Goal: Task Accomplishment & Management: Use online tool/utility

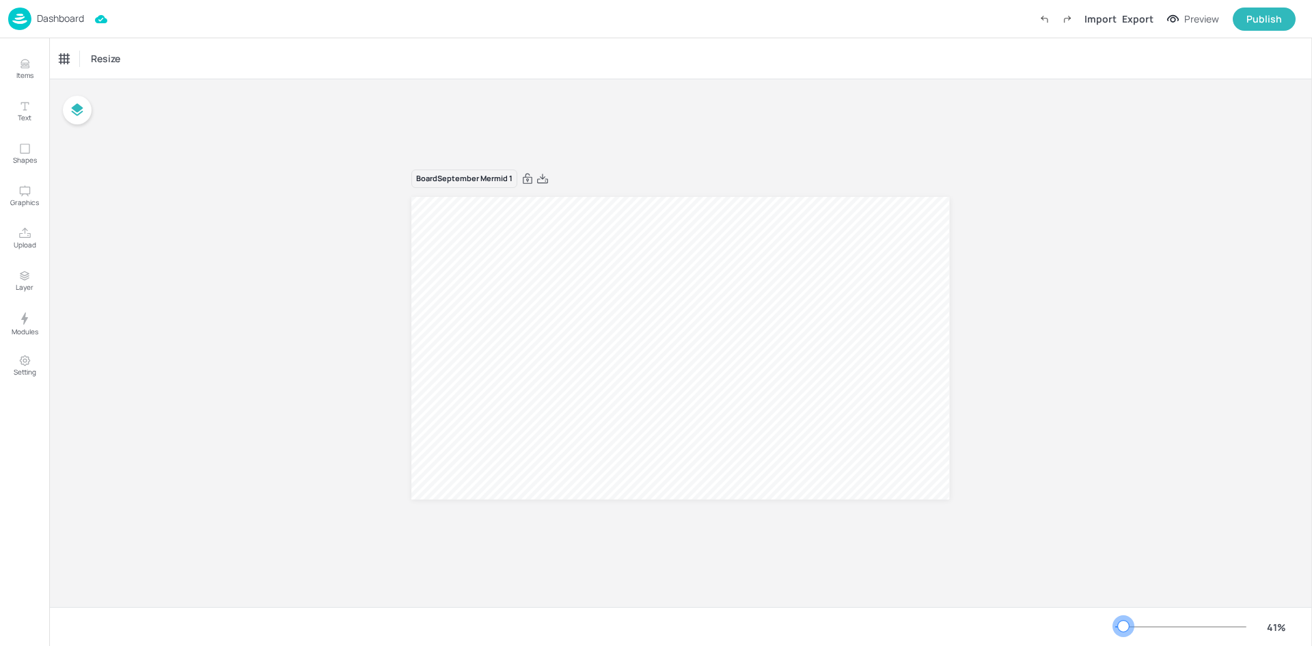
drag, startPoint x: 1136, startPoint y: 626, endPoint x: 1123, endPoint y: 625, distance: 13.0
click at [1123, 625] on div at bounding box center [1123, 625] width 11 height 11
click at [773, 398] on div at bounding box center [680, 348] width 538 height 303
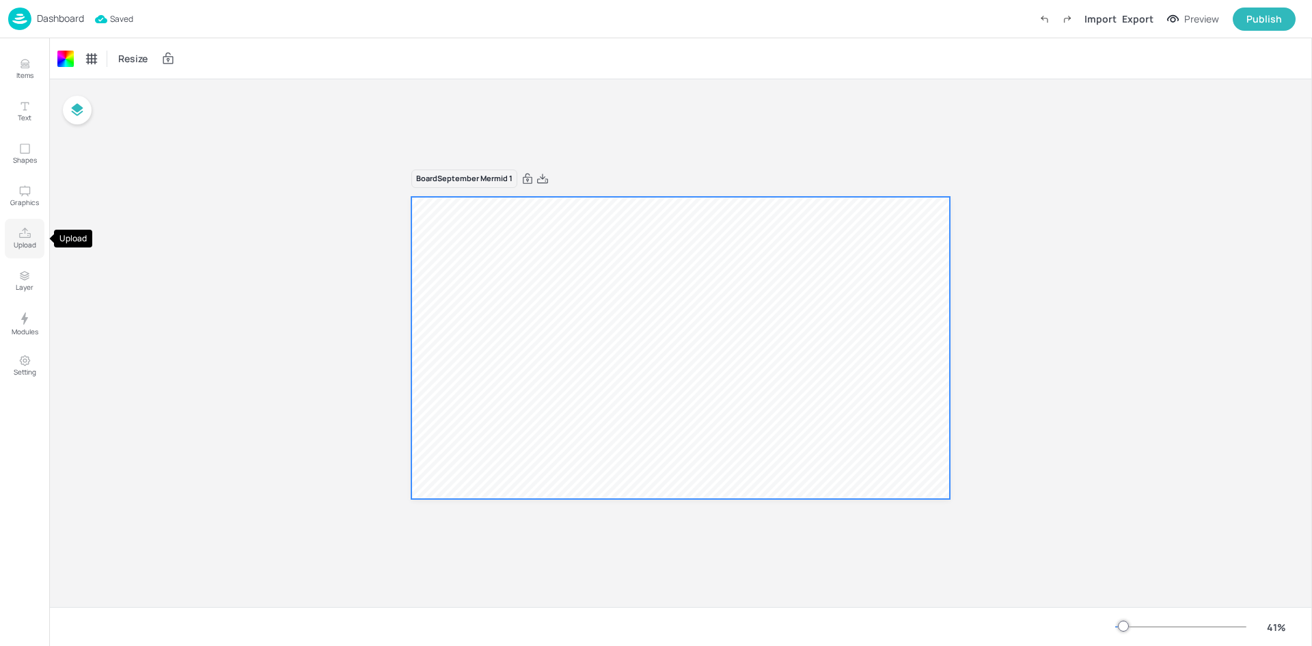
click at [19, 236] on button "Upload" at bounding box center [25, 239] width 40 height 40
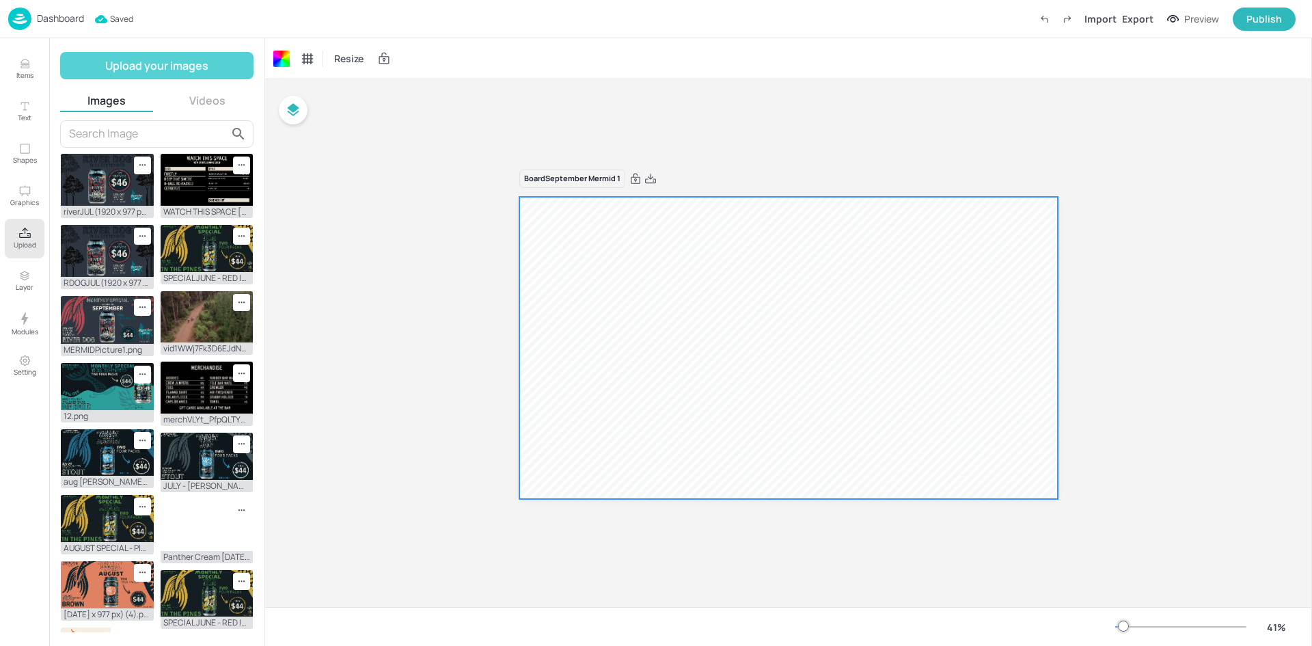
click at [129, 61] on button "Upload your images" at bounding box center [156, 65] width 193 height 27
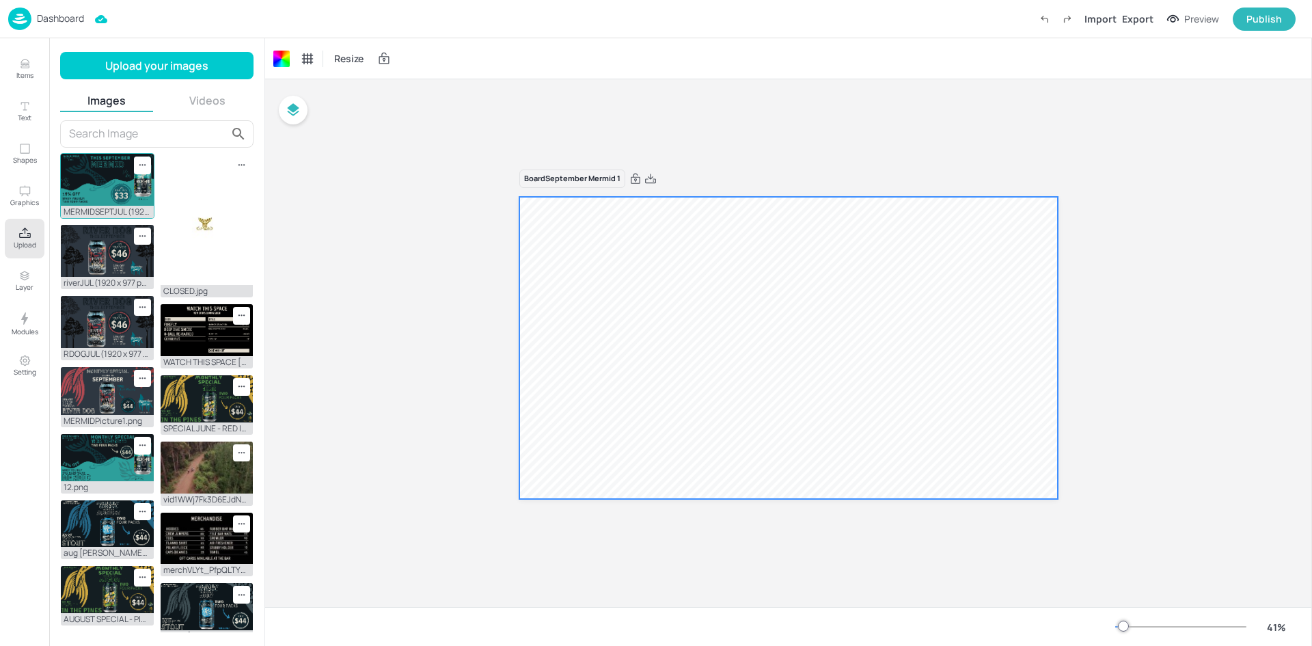
click at [102, 188] on img at bounding box center [107, 180] width 93 height 52
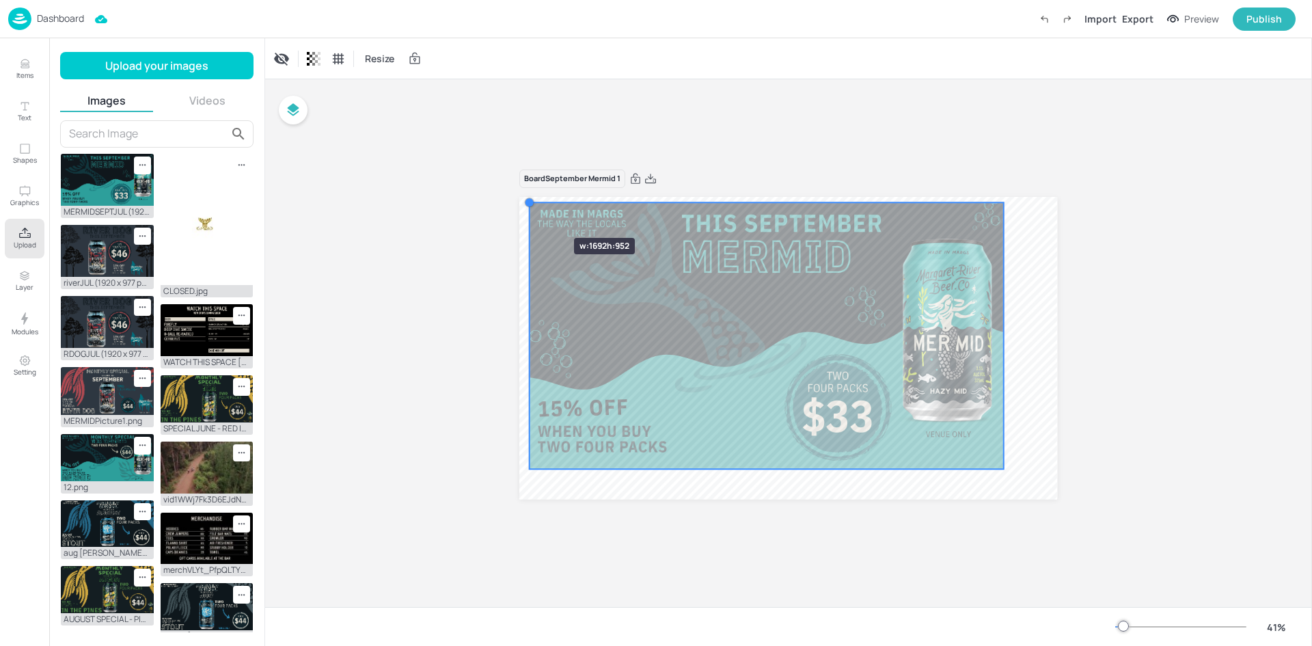
drag, startPoint x: 577, startPoint y: 227, endPoint x: 533, endPoint y: 213, distance: 46.0
click at [533, 213] on div at bounding box center [788, 348] width 538 height 303
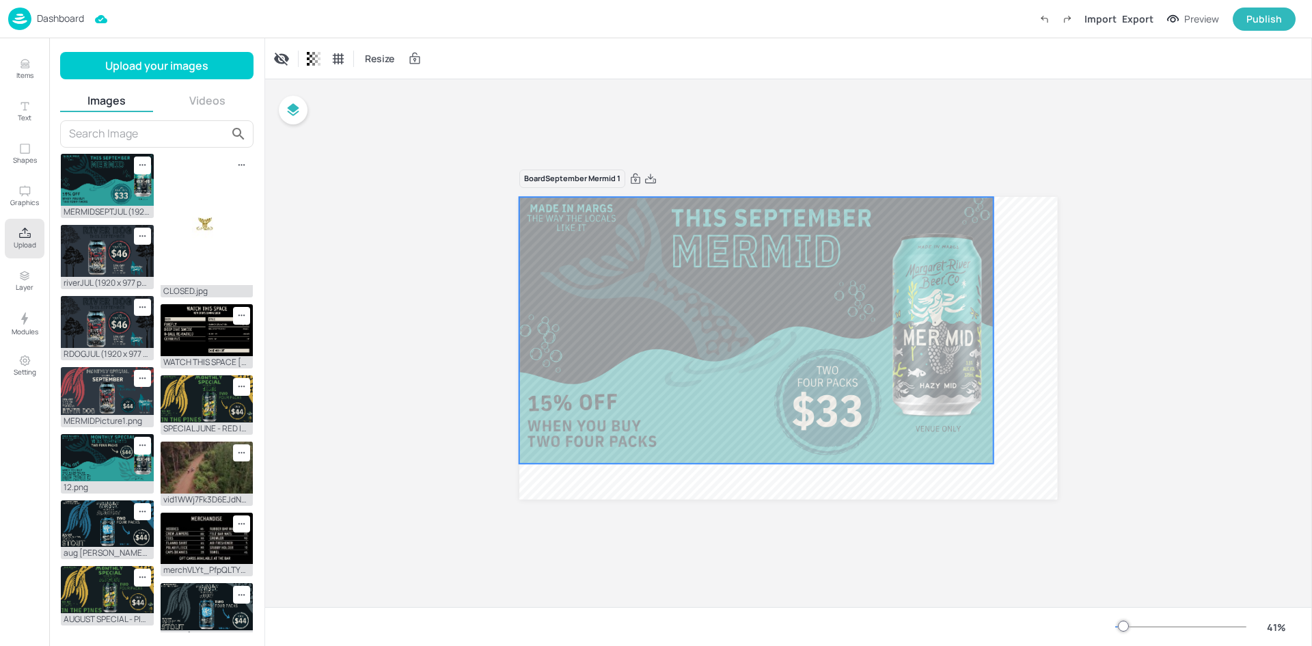
drag, startPoint x: 629, startPoint y: 344, endPoint x: 619, endPoint y: 339, distance: 11.6
click at [619, 339] on div at bounding box center [756, 330] width 474 height 266
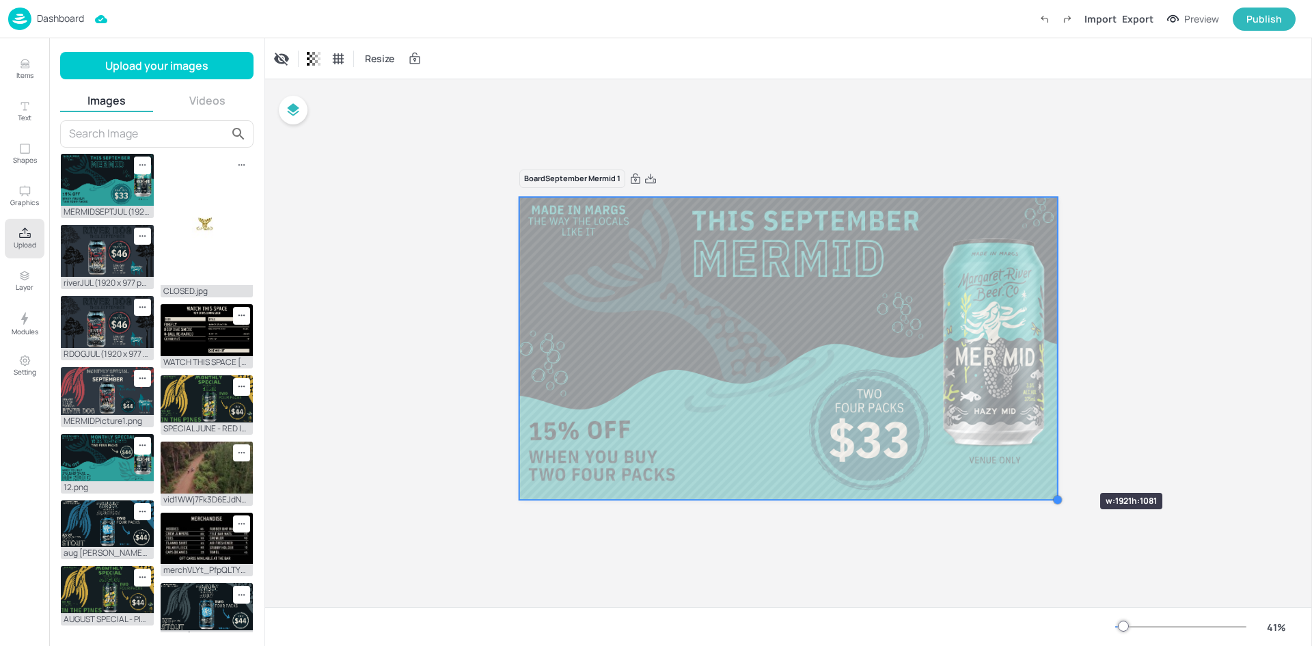
drag, startPoint x: 995, startPoint y: 462, endPoint x: 1059, endPoint y: 468, distance: 64.5
click at [1059, 468] on div "Board September Mermid 1" at bounding box center [788, 343] width 614 height 380
click at [1126, 362] on div "Board September Mermid 1" at bounding box center [788, 342] width 1047 height 527
click at [1204, 20] on div "Preview" at bounding box center [1201, 19] width 35 height 15
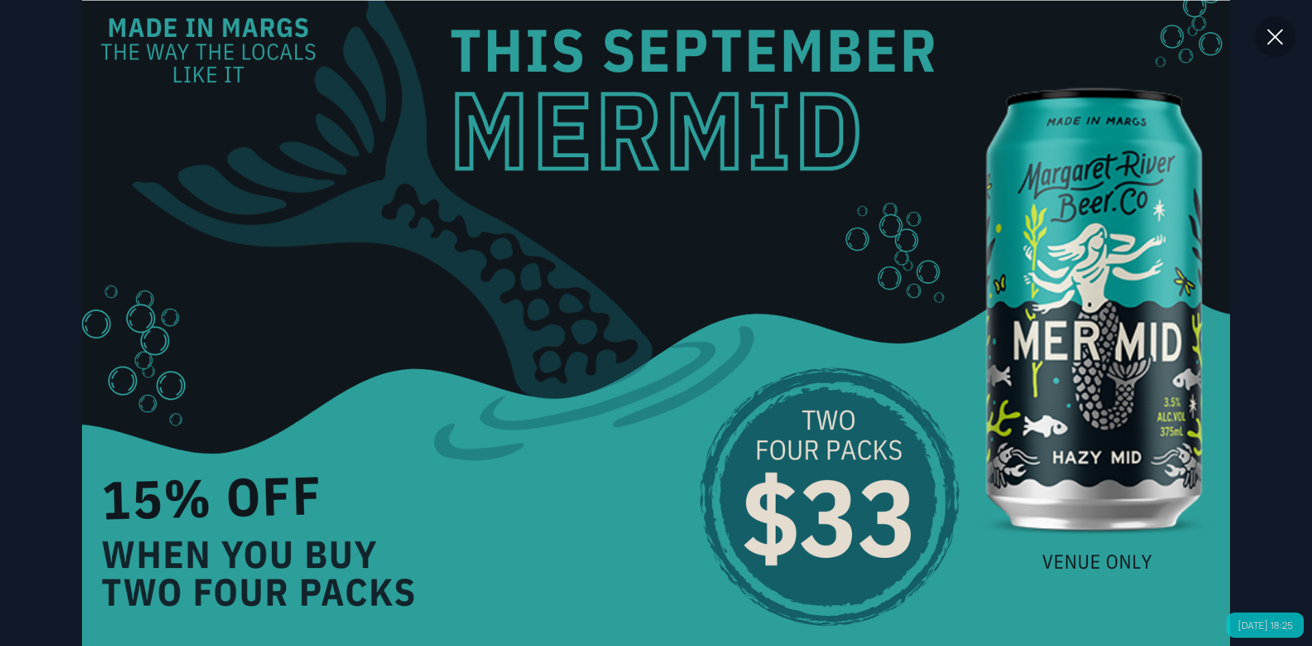
click at [1278, 38] on icon at bounding box center [1274, 37] width 25 height 25
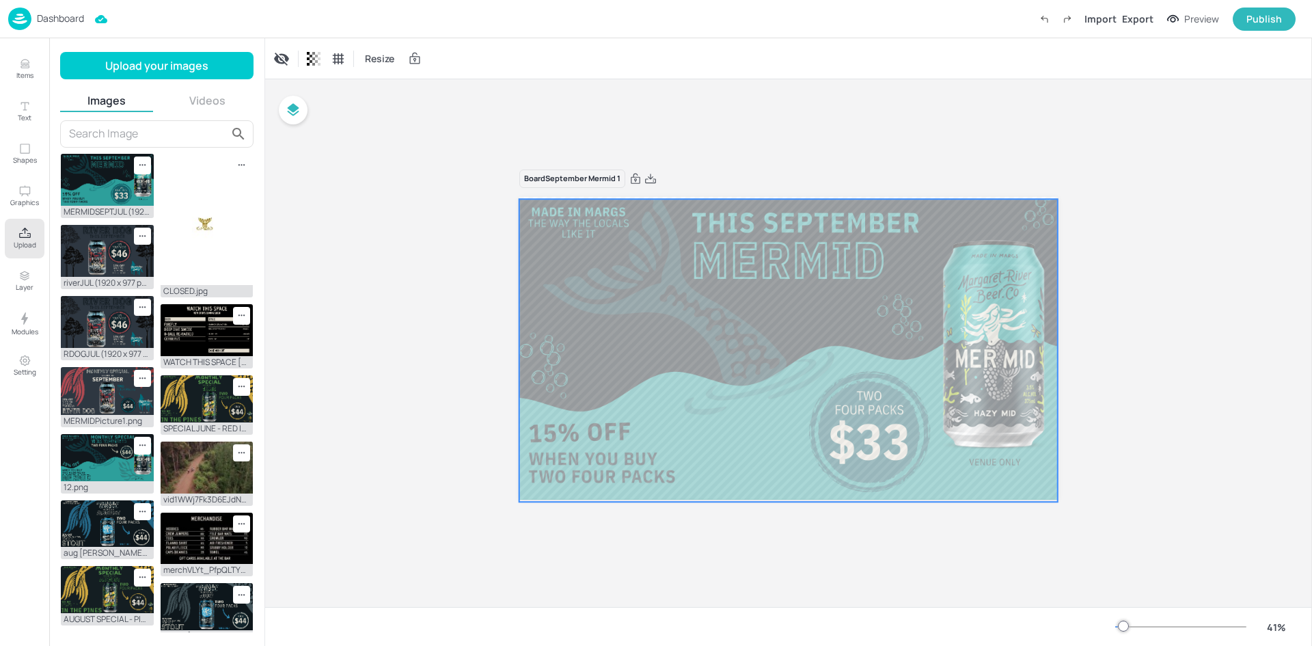
click at [721, 437] on div at bounding box center [788, 350] width 538 height 303
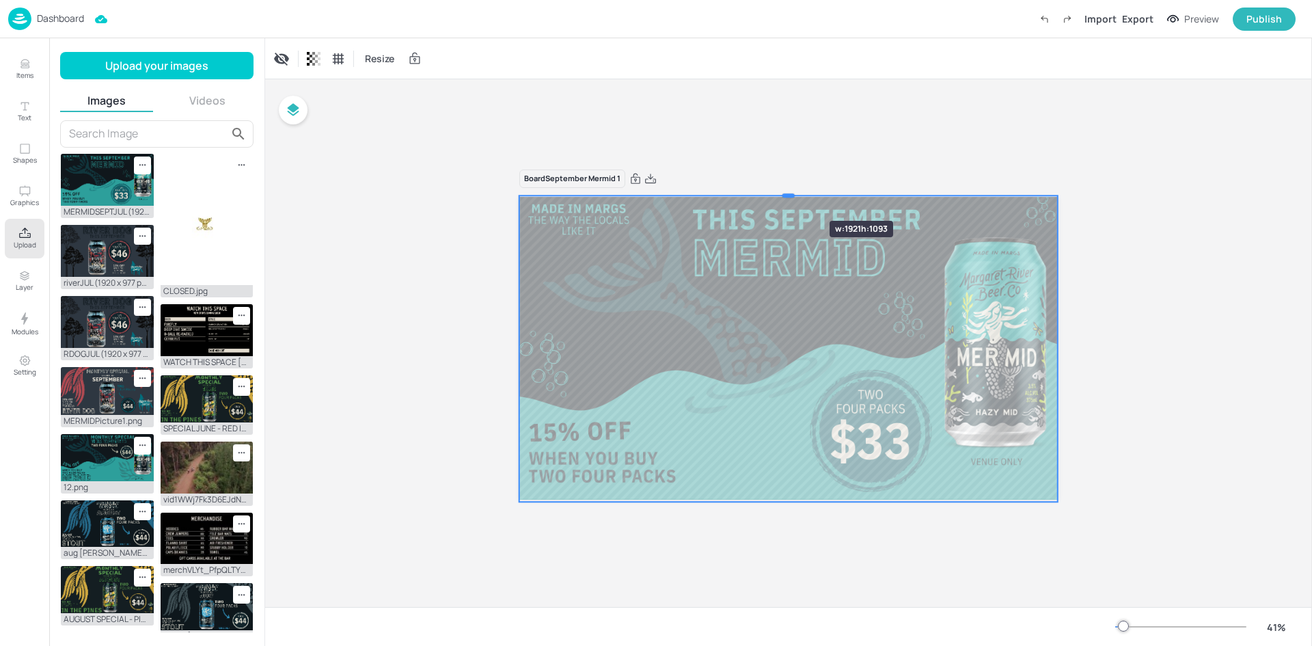
click at [788, 196] on div at bounding box center [788, 195] width 12 height 4
click at [1135, 286] on div "Board September Mermid 1" at bounding box center [788, 342] width 1047 height 527
click at [1191, 23] on div "Preview" at bounding box center [1201, 19] width 35 height 15
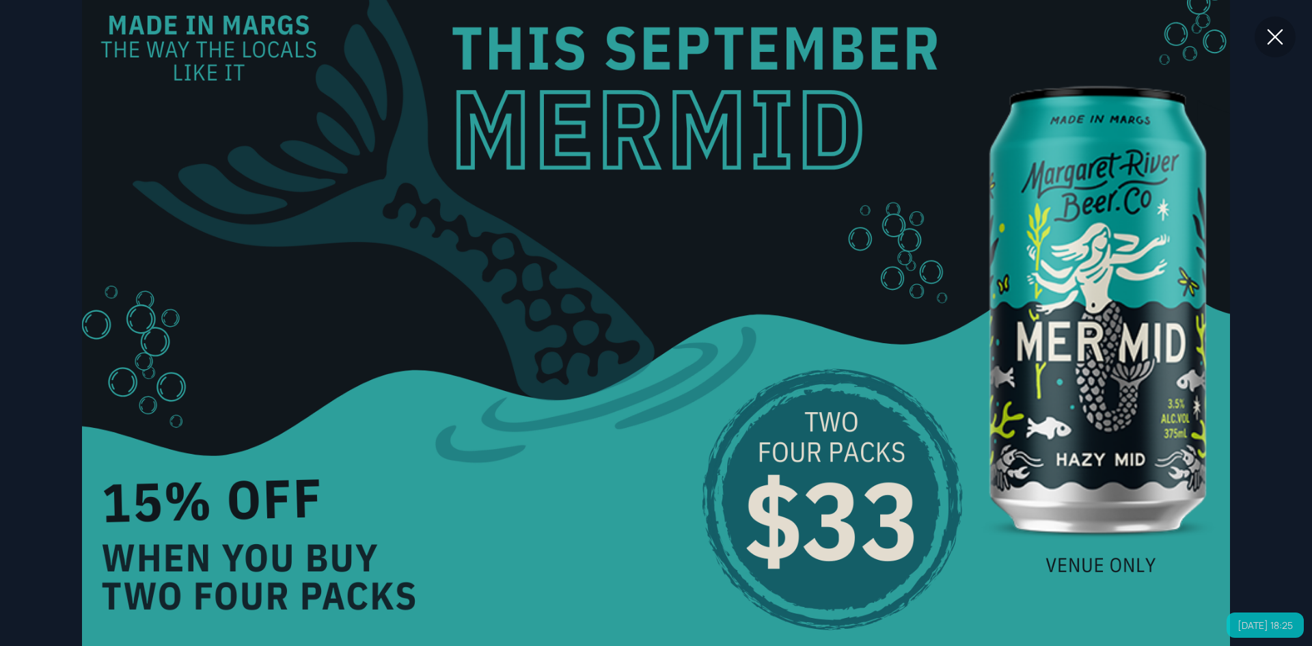
click at [1273, 36] on icon at bounding box center [1275, 37] width 16 height 16
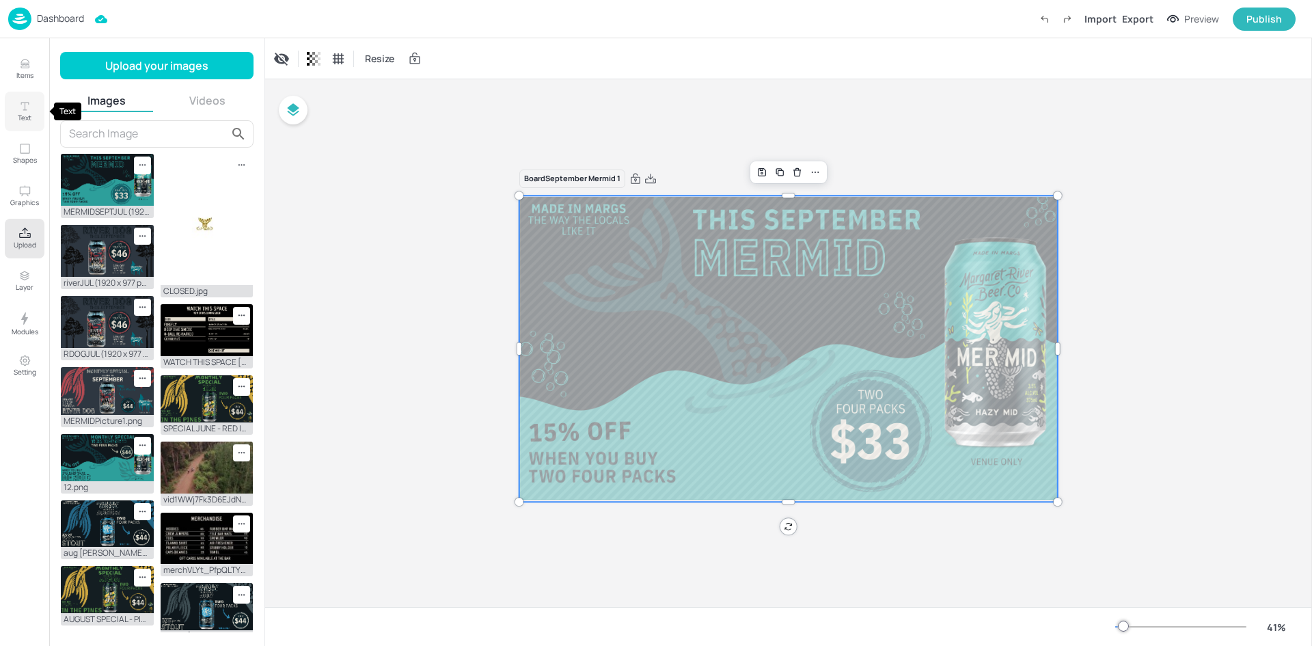
click at [23, 111] on icon "Text" at bounding box center [24, 106] width 13 height 13
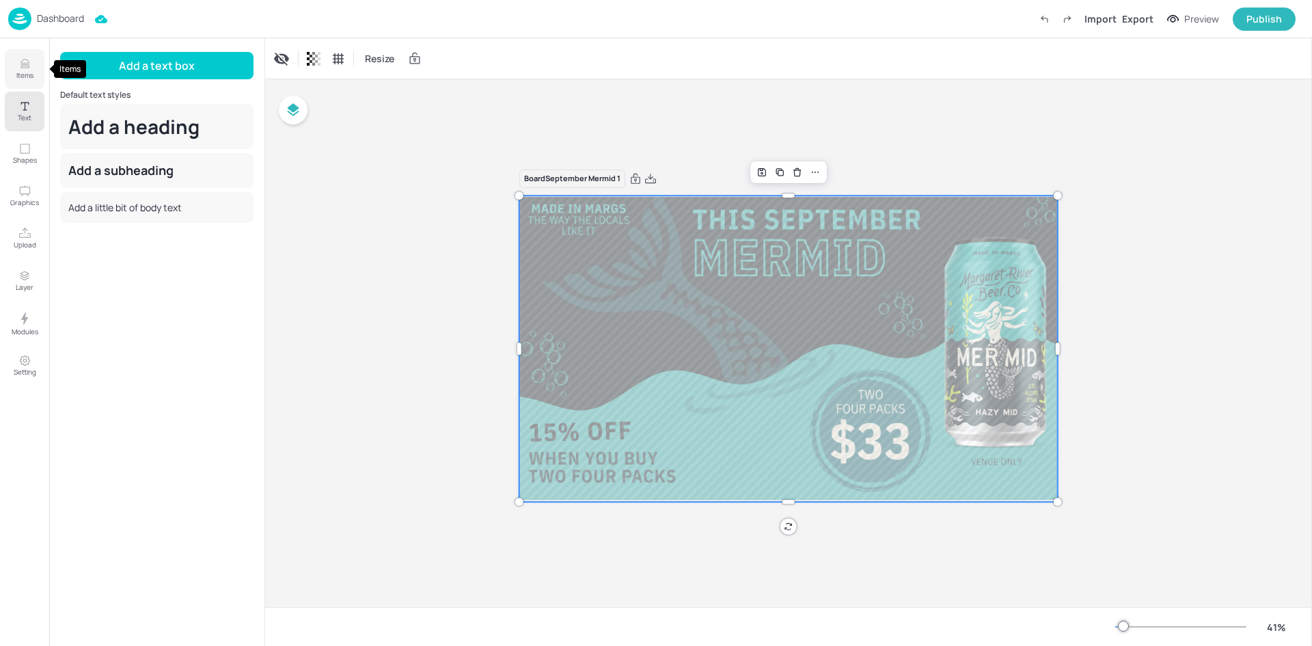
click at [23, 71] on p "Items" at bounding box center [24, 75] width 17 height 10
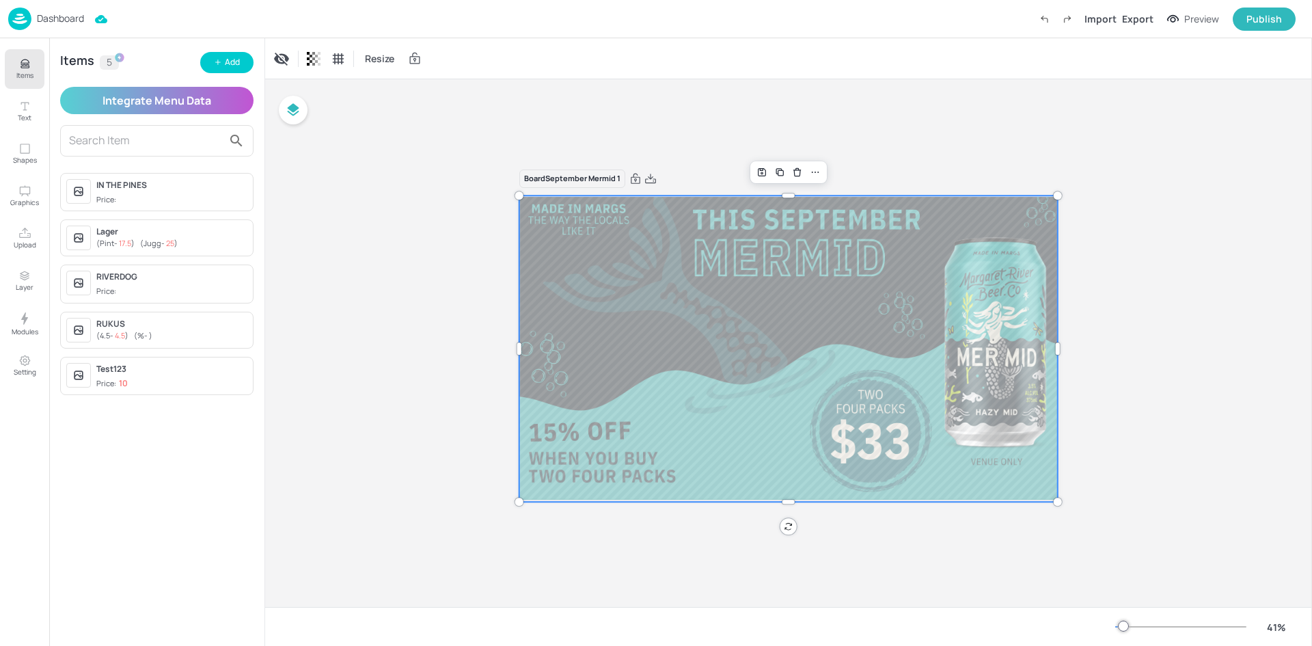
click at [23, 19] on img at bounding box center [19, 19] width 23 height 23
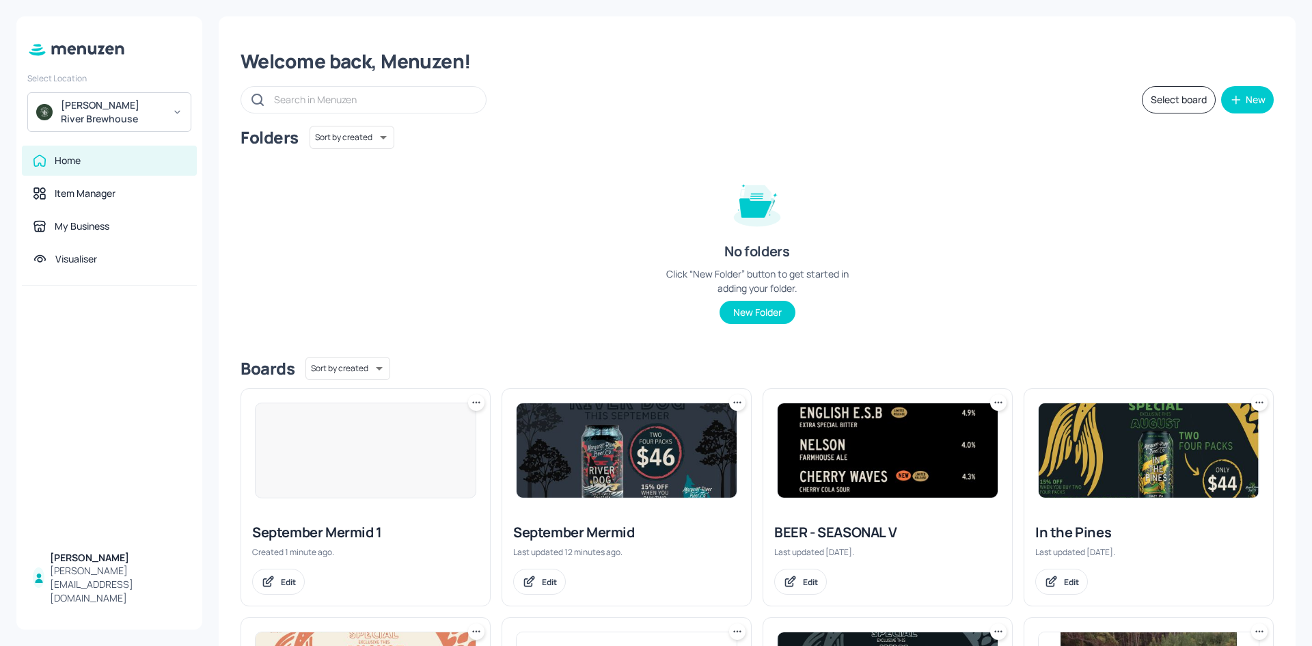
click at [394, 416] on div at bounding box center [365, 450] width 221 height 96
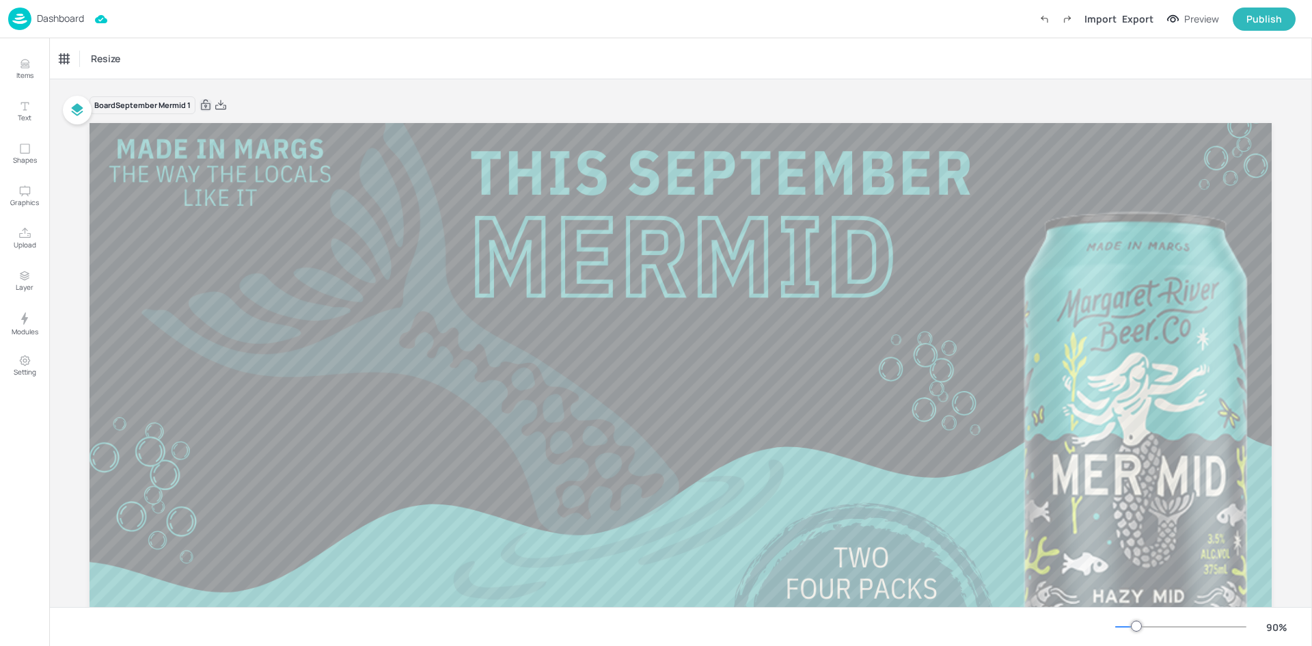
click at [201, 105] on icon at bounding box center [206, 105] width 10 height 10
click at [17, 20] on img at bounding box center [19, 19] width 23 height 23
click at [21, 115] on p "Text" at bounding box center [25, 118] width 14 height 10
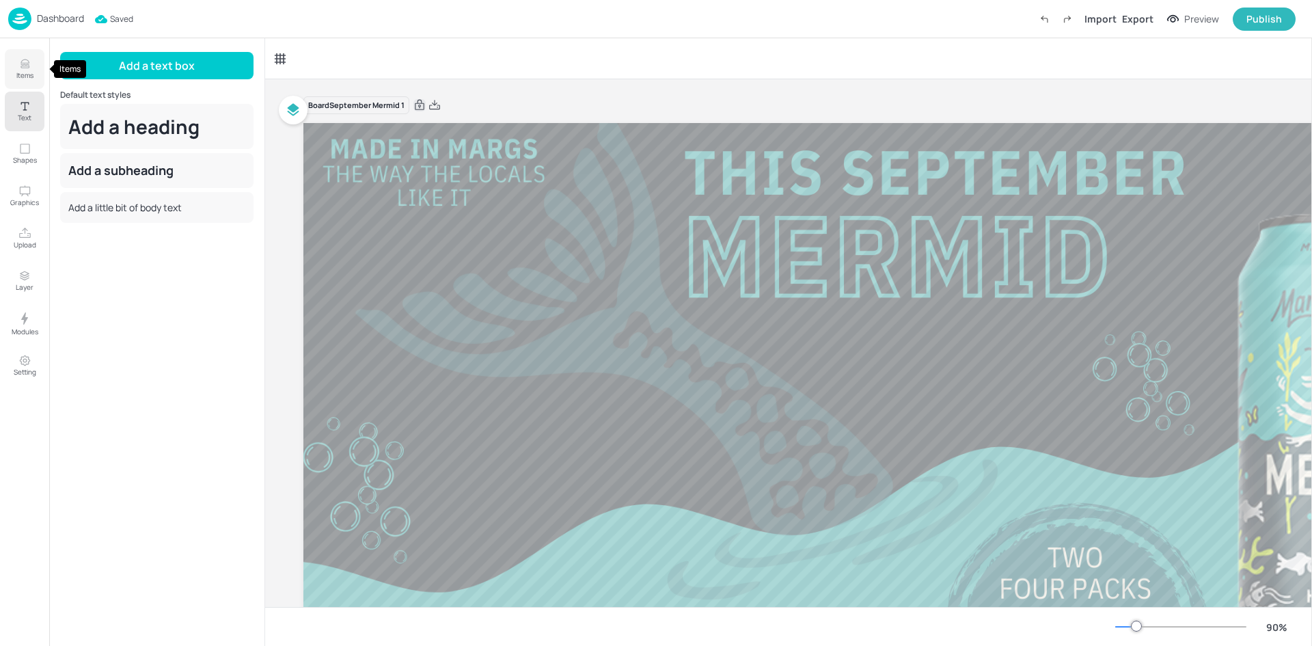
click at [22, 79] on p "Items" at bounding box center [24, 75] width 17 height 10
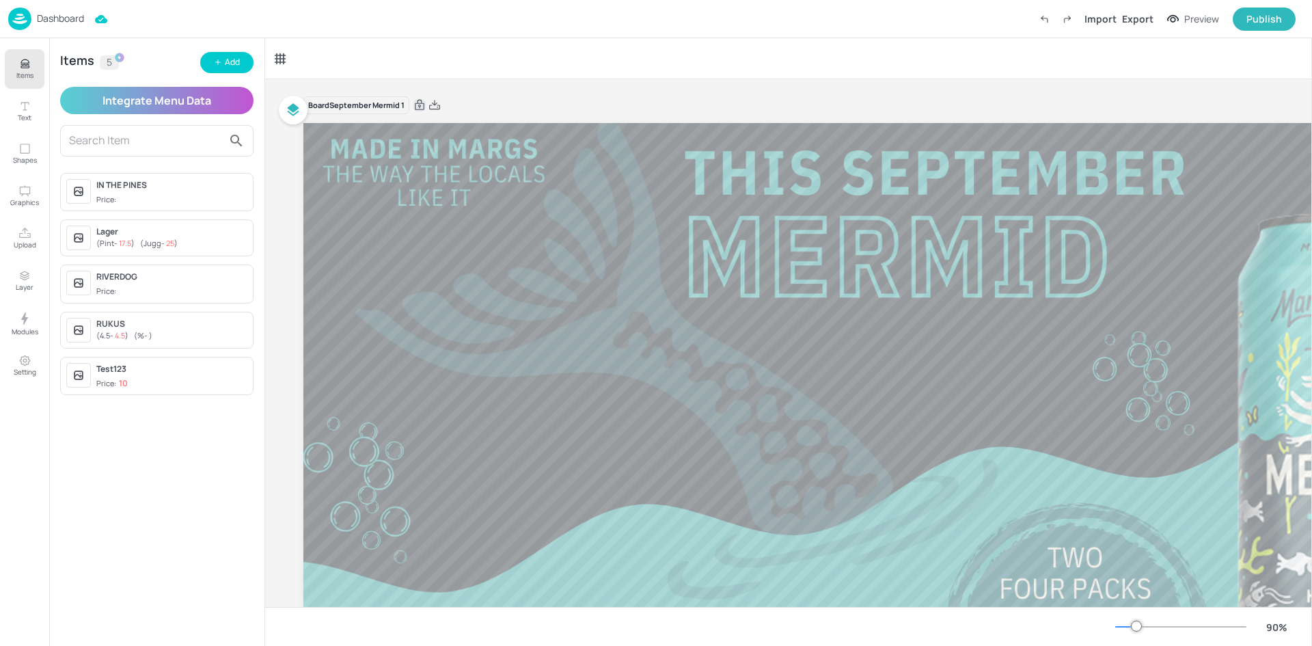
click at [524, 77] on div at bounding box center [788, 58] width 1047 height 40
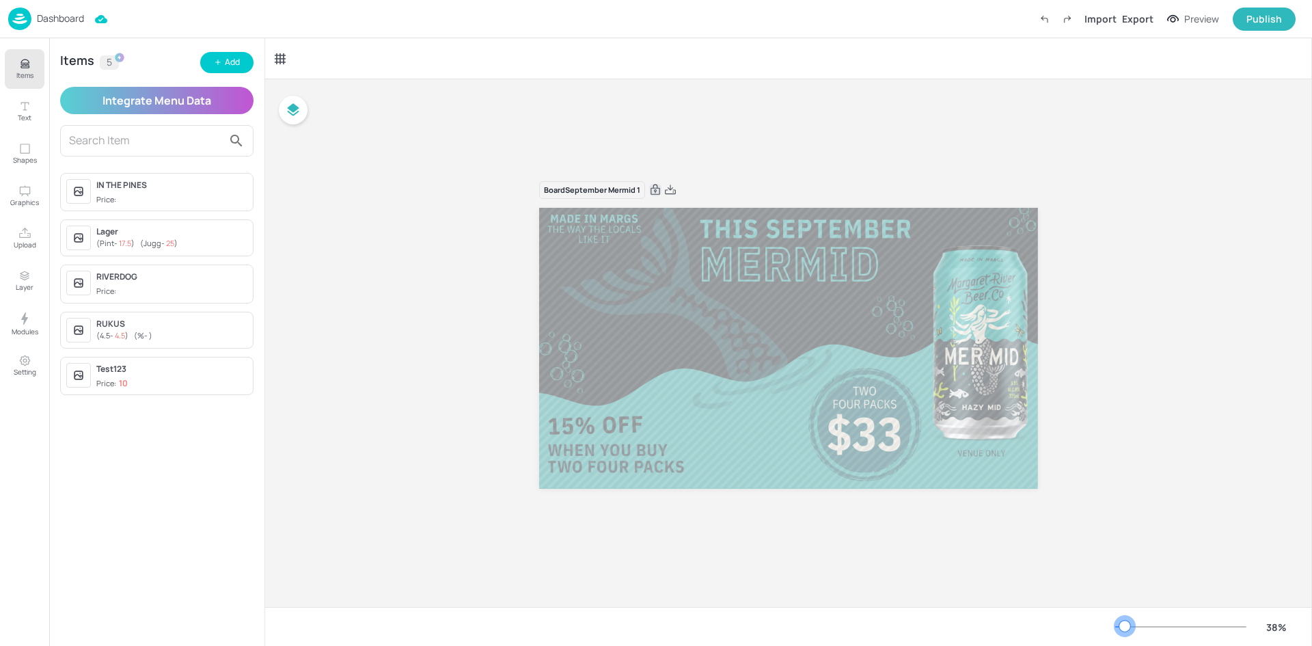
drag, startPoint x: 1139, startPoint y: 624, endPoint x: 1122, endPoint y: 620, distance: 17.6
click at [1122, 620] on div at bounding box center [1124, 625] width 11 height 11
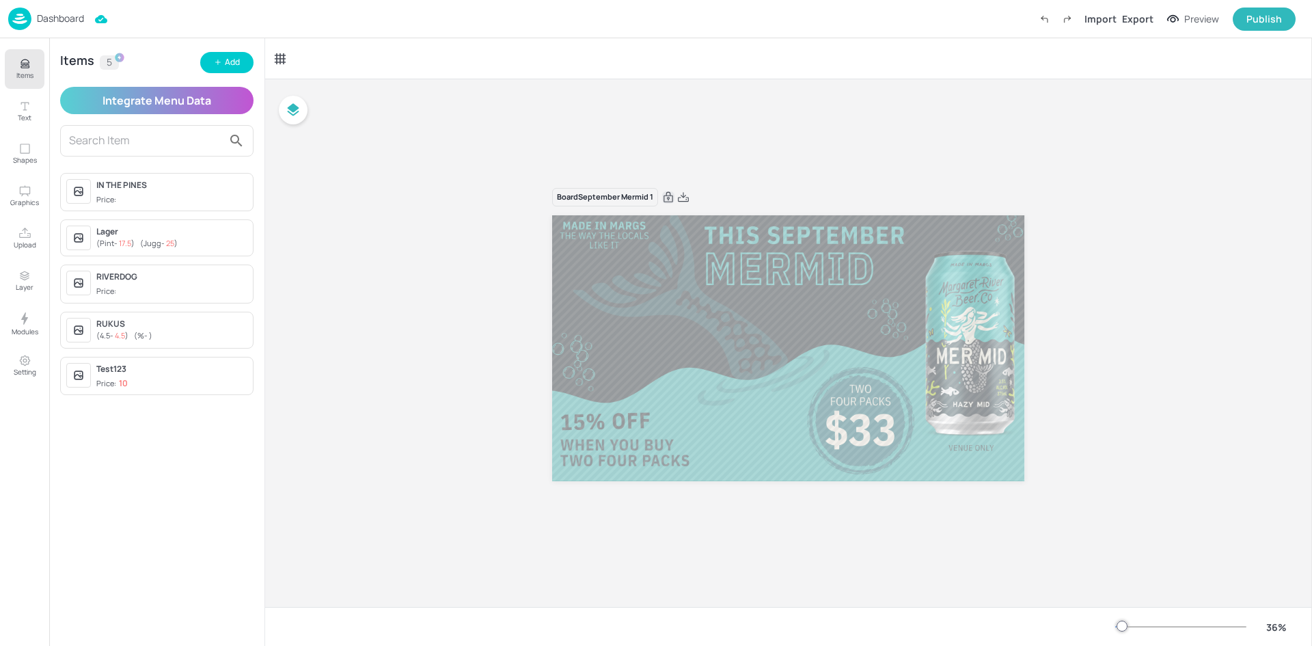
click at [1144, 434] on div "Board September Mermid 1" at bounding box center [788, 342] width 1047 height 527
click at [1193, 20] on div "Preview" at bounding box center [1201, 19] width 35 height 15
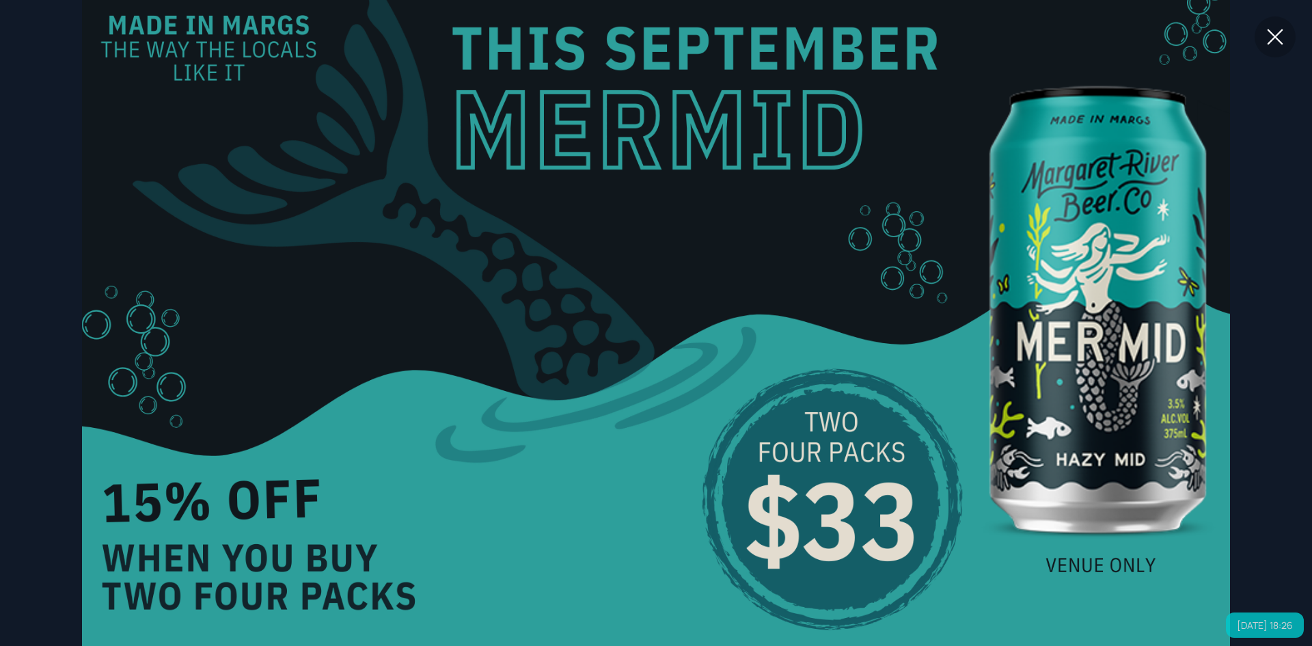
click at [1275, 38] on icon at bounding box center [1275, 37] width 16 height 16
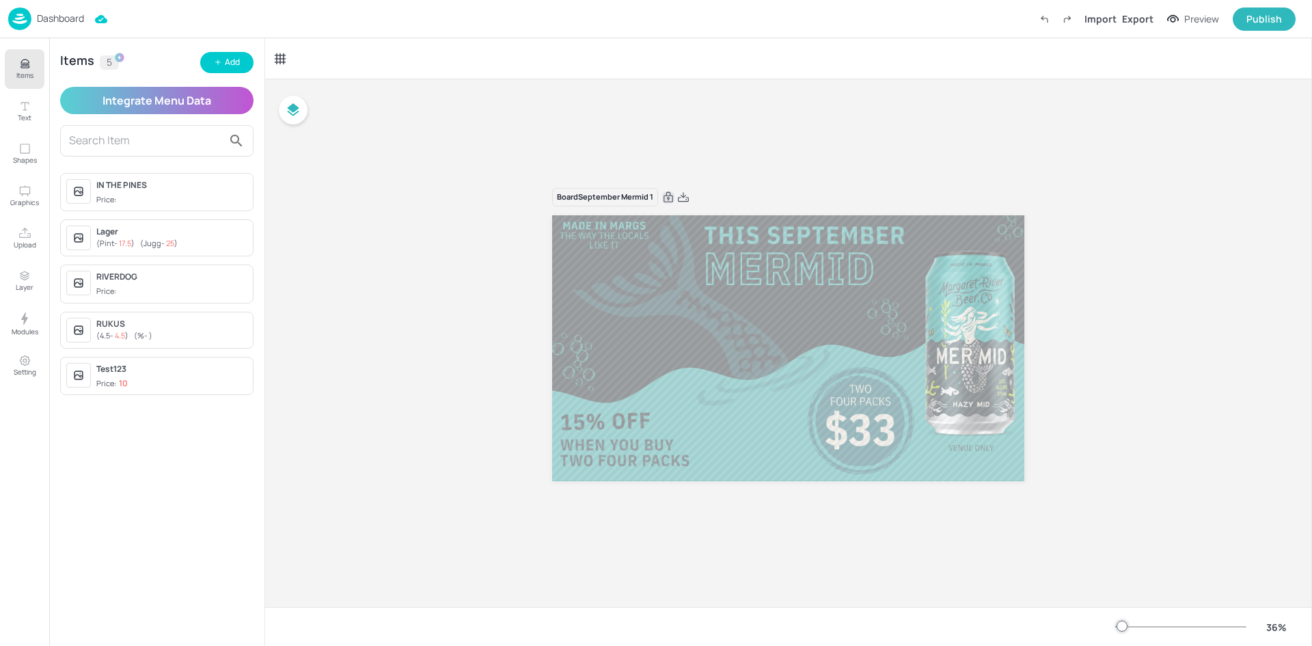
click at [619, 105] on div "Board September Mermid 1" at bounding box center [788, 342] width 1047 height 527
click at [299, 104] on icon "button" at bounding box center [293, 110] width 16 height 16
click at [326, 245] on div "Board September Mermid 1" at bounding box center [788, 342] width 1047 height 527
click at [22, 13] on img at bounding box center [19, 19] width 23 height 23
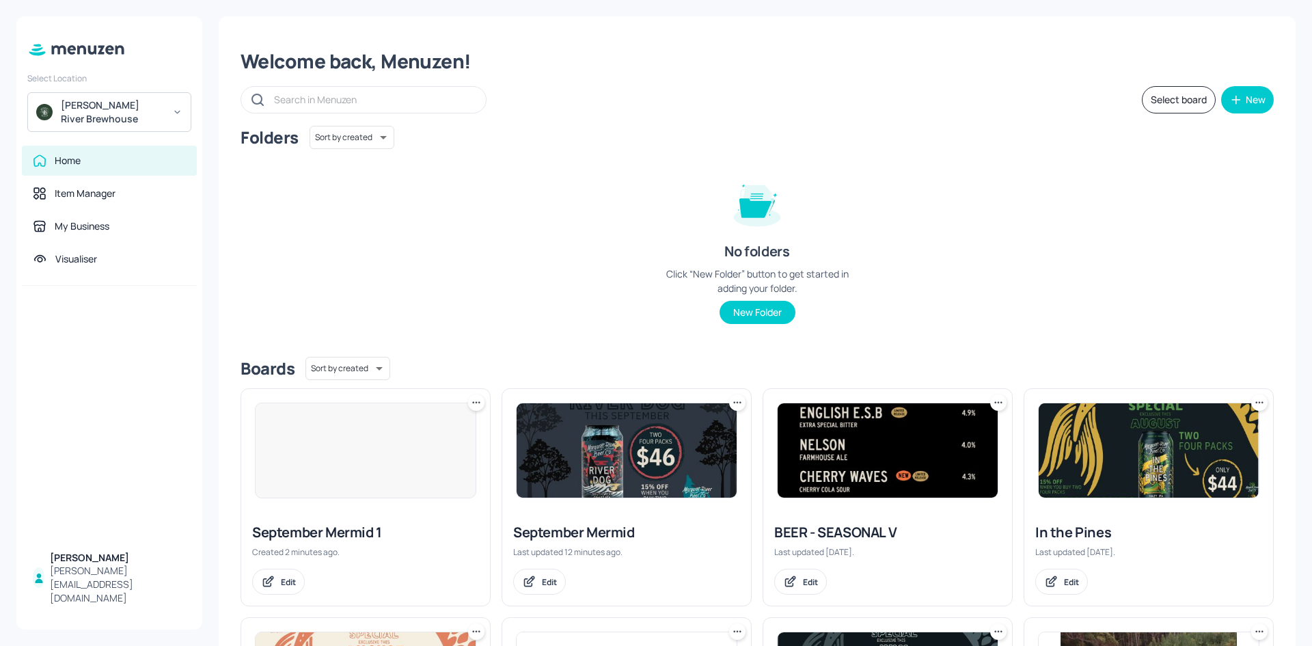
click at [322, 462] on div at bounding box center [365, 450] width 221 height 96
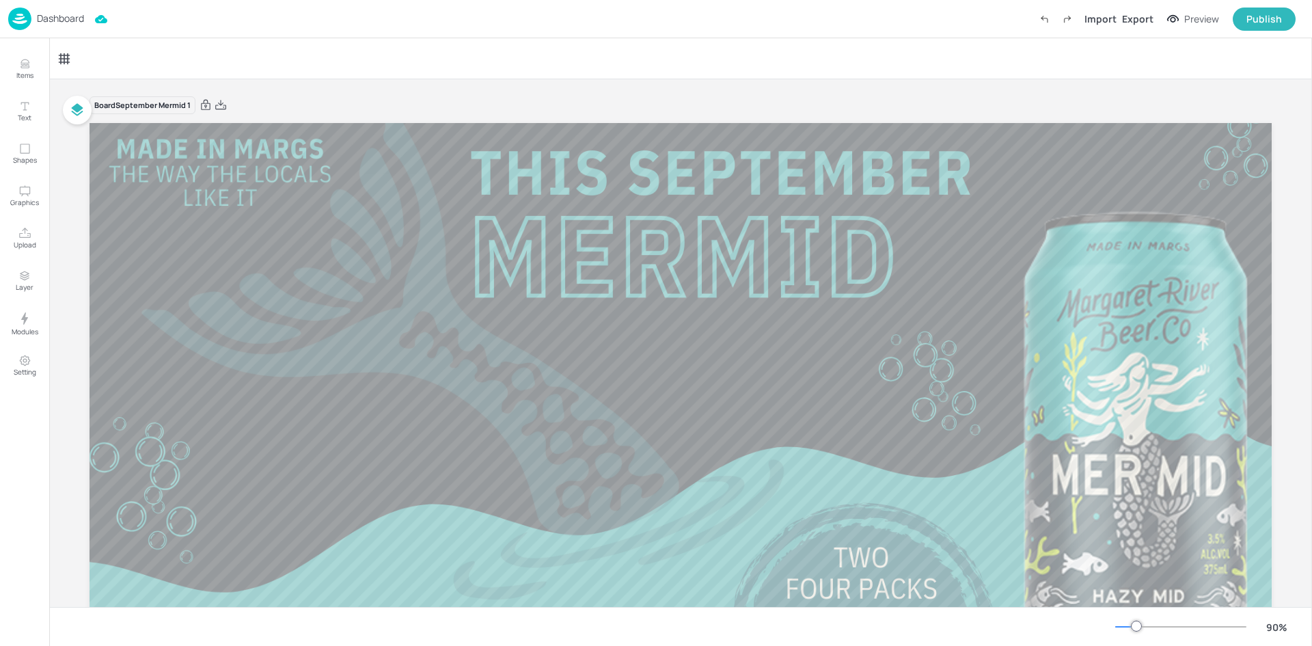
click at [26, 25] on img at bounding box center [19, 19] width 23 height 23
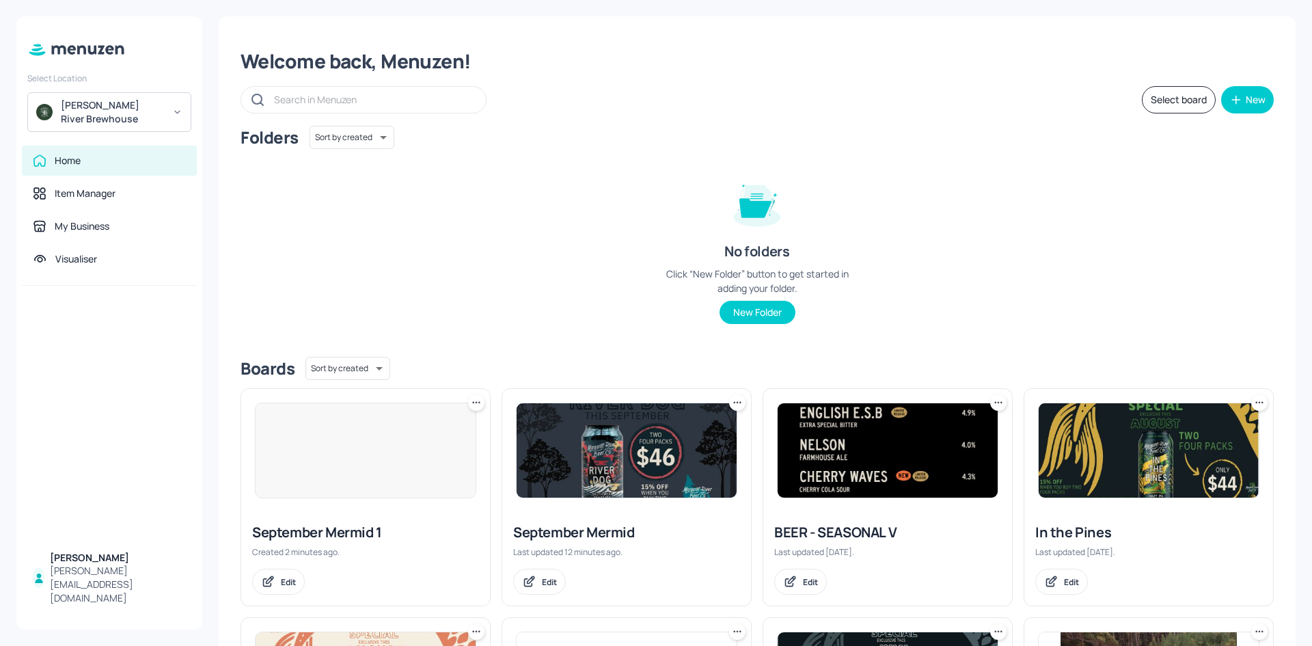
scroll to position [68, 0]
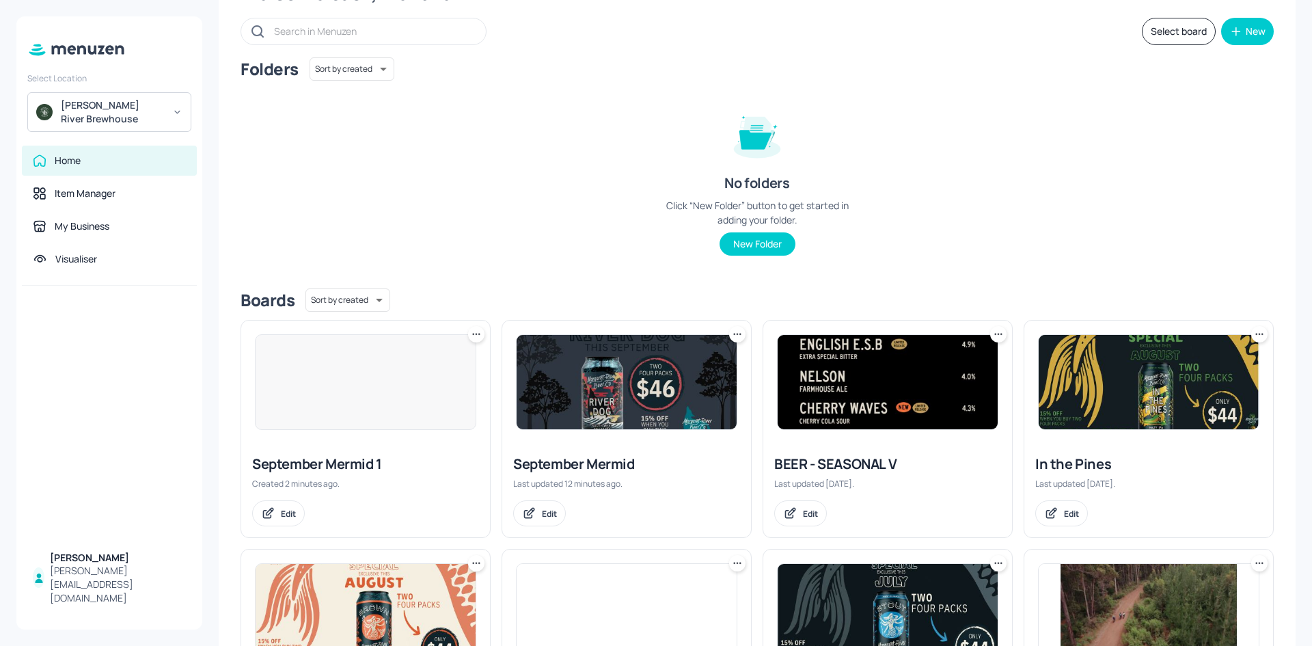
click at [452, 396] on div at bounding box center [365, 382] width 221 height 96
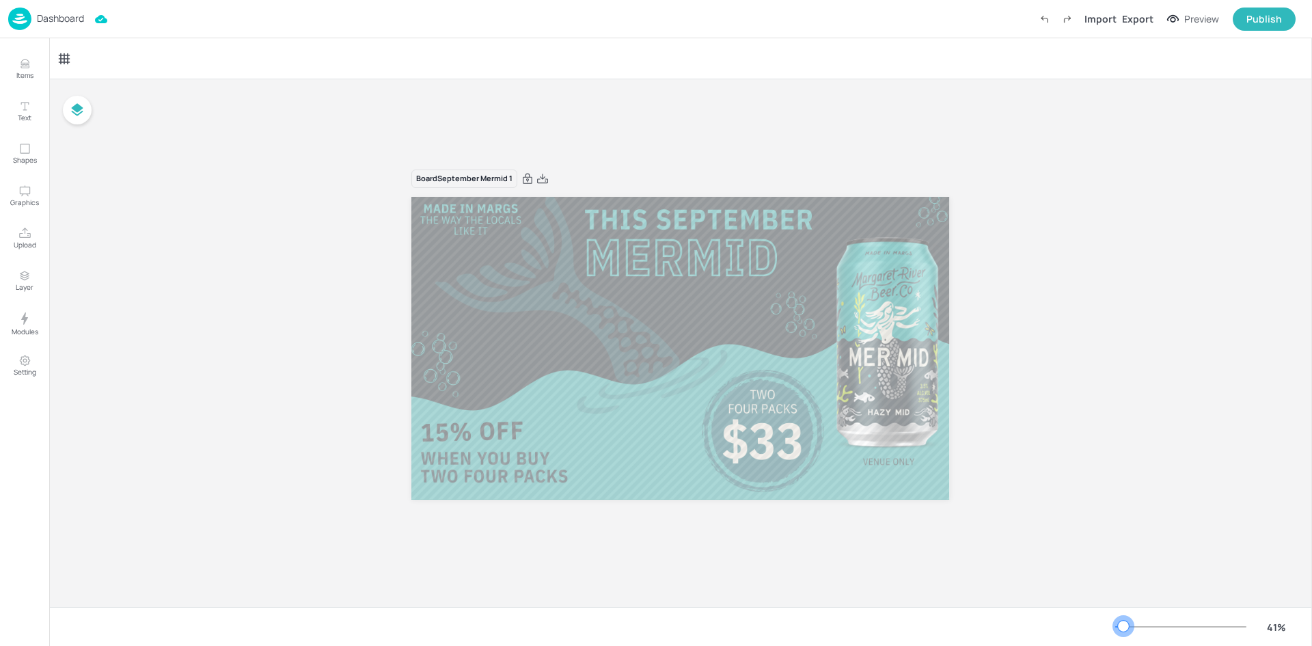
drag, startPoint x: 1135, startPoint y: 627, endPoint x: 1123, endPoint y: 627, distance: 11.6
click at [1123, 627] on div at bounding box center [1123, 625] width 11 height 11
click at [1148, 409] on div "Board September Mermid 1" at bounding box center [680, 342] width 1262 height 527
drag, startPoint x: 1225, startPoint y: 343, endPoint x: 1230, endPoint y: 213, distance: 129.9
click at [1225, 343] on div "Board September Mermid 1" at bounding box center [680, 342] width 1262 height 527
